Goal: Transaction & Acquisition: Purchase product/service

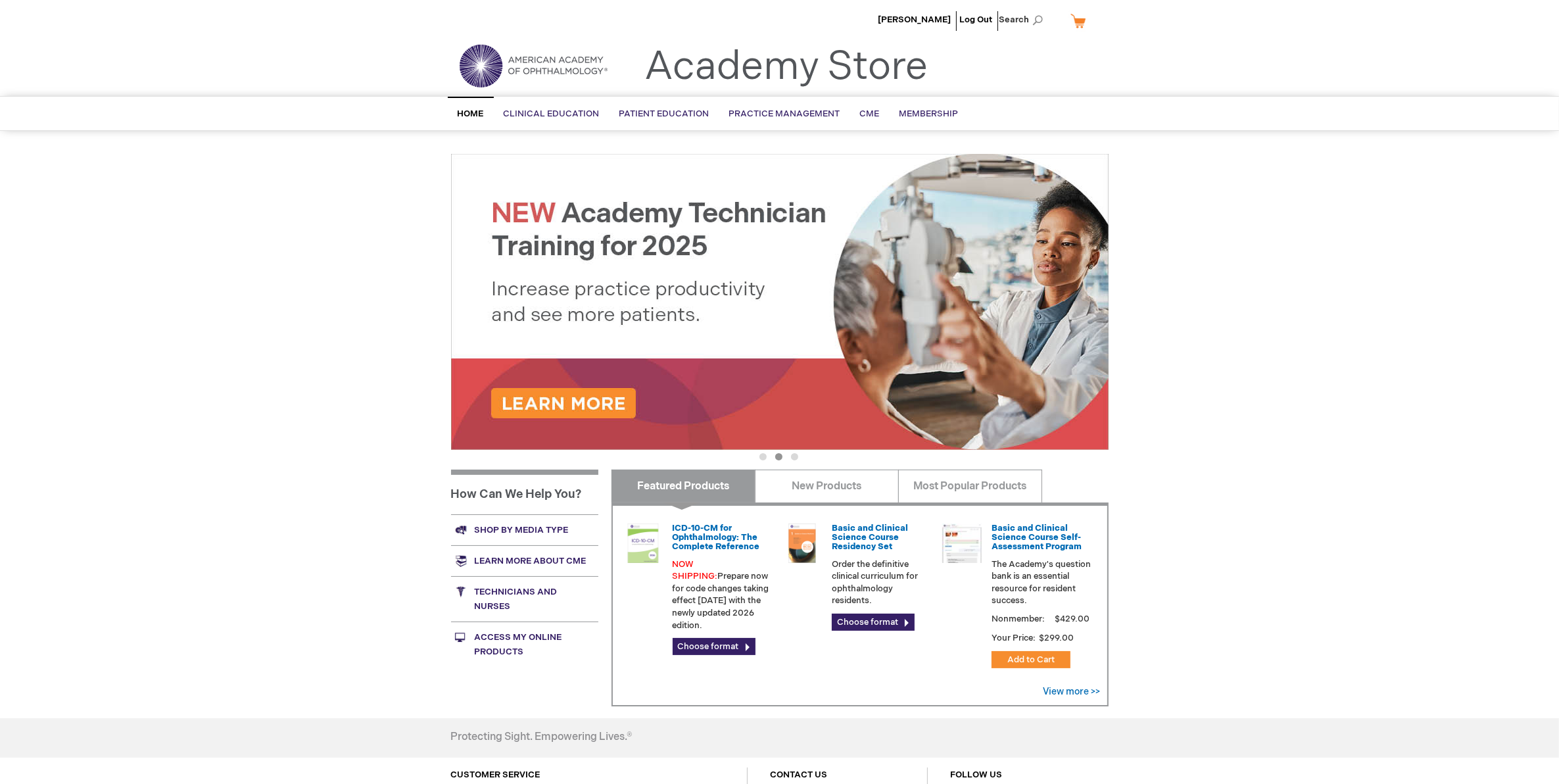
click at [521, 526] on link "Shop by media type" at bounding box center [525, 530] width 148 height 31
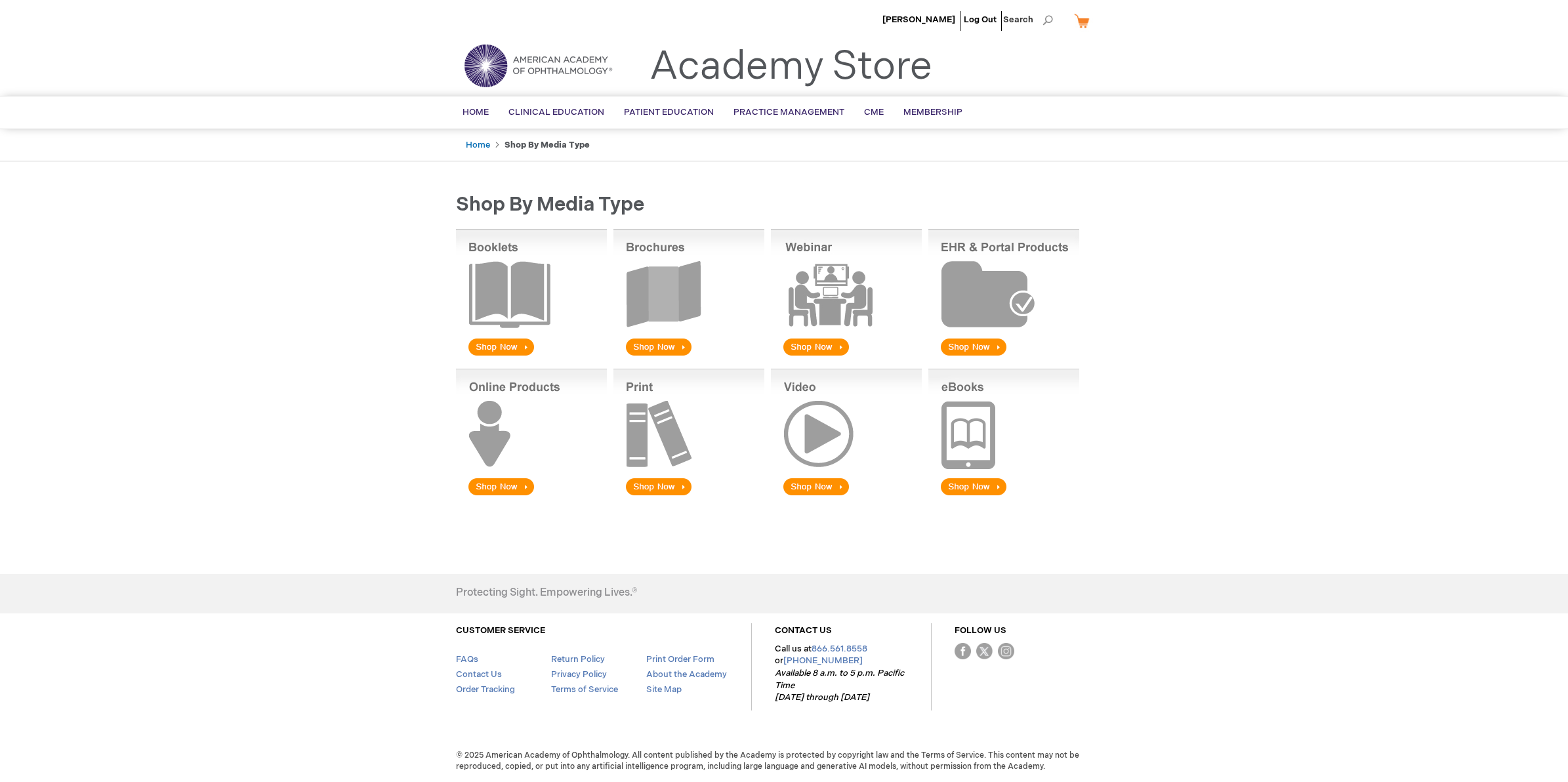
click at [671, 301] on img at bounding box center [689, 294] width 151 height 129
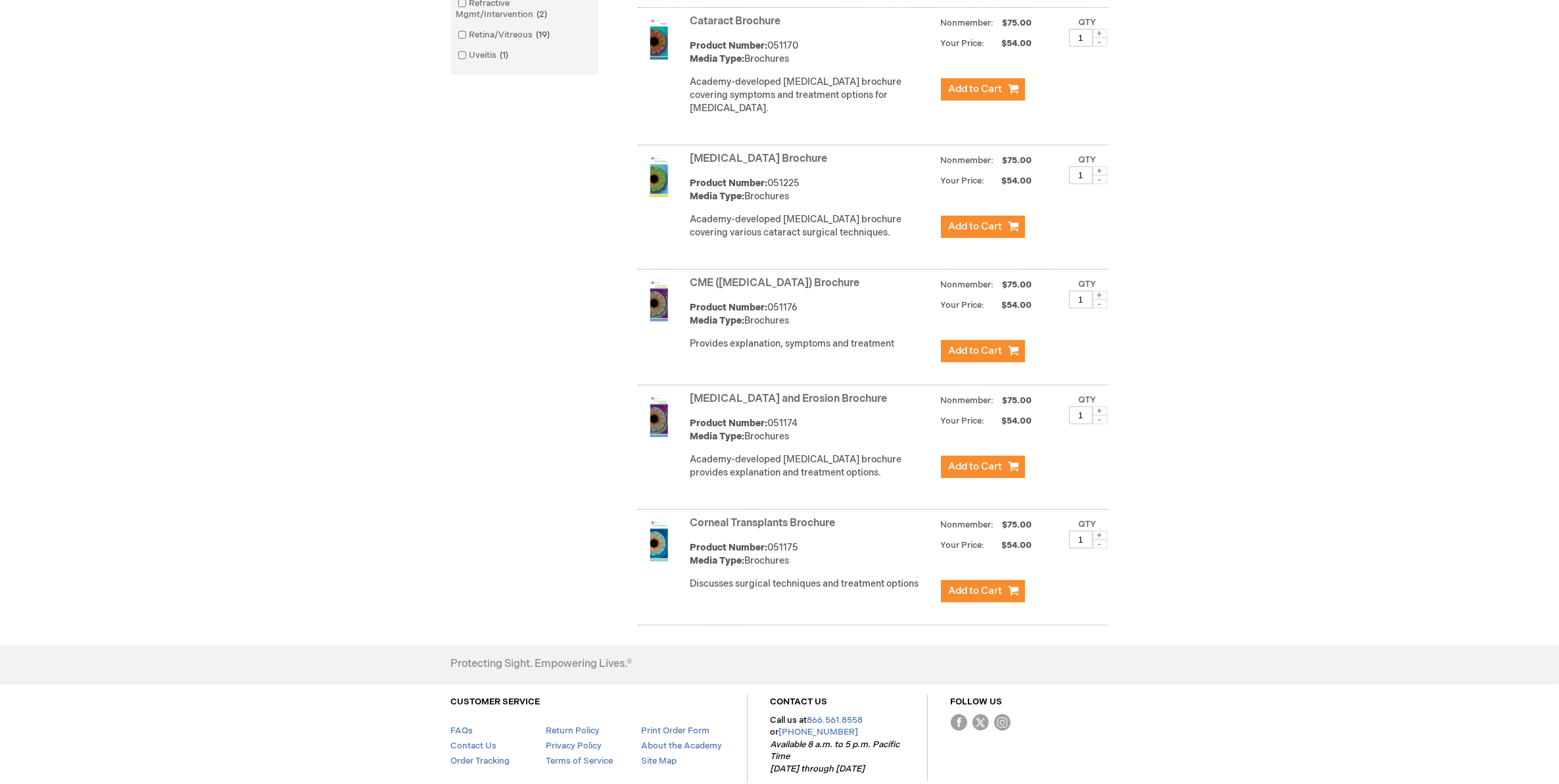
scroll to position [971, 0]
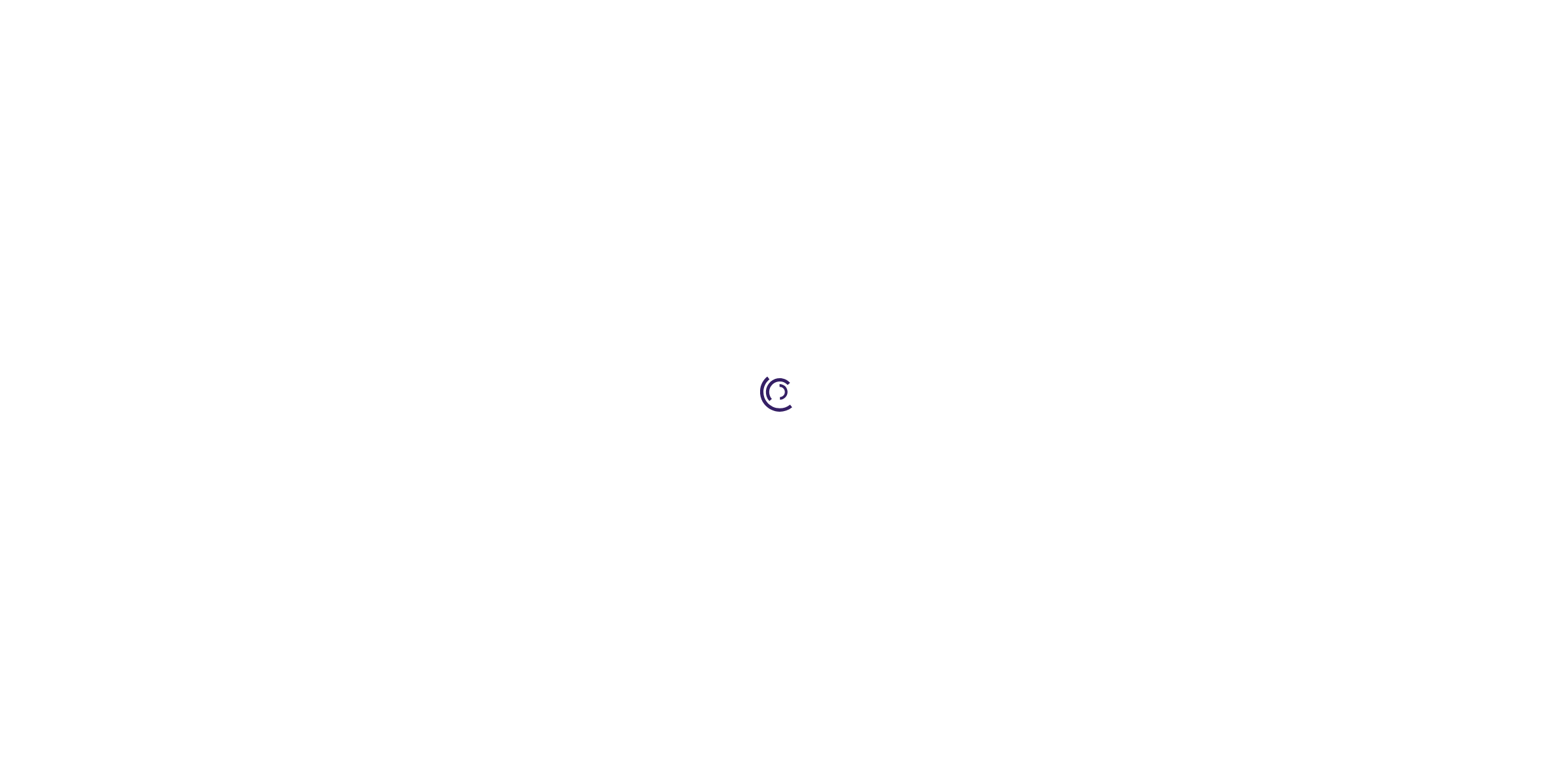
scroll to position [1025, 0]
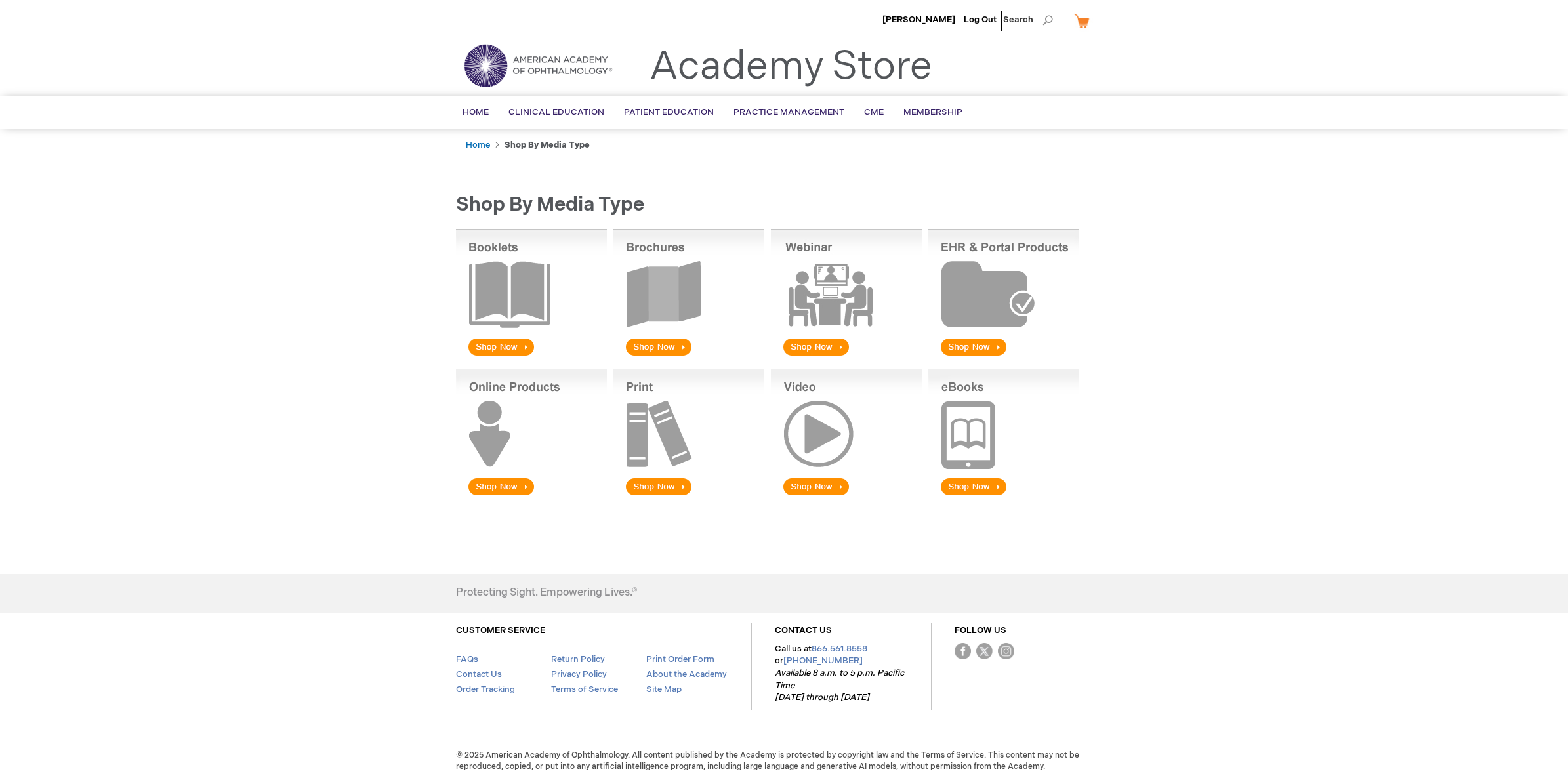
click at [1090, 24] on link "My Cart" at bounding box center [1086, 20] width 31 height 23
click at [1083, 18] on link "My Cart" at bounding box center [1086, 20] width 31 height 23
